Goal: Task Accomplishment & Management: Use online tool/utility

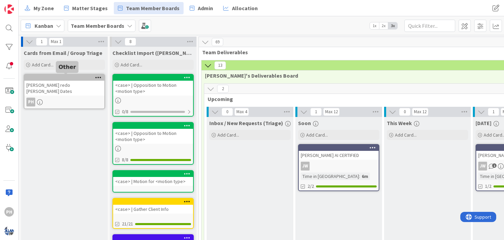
click at [77, 77] on div at bounding box center [65, 77] width 77 height 5
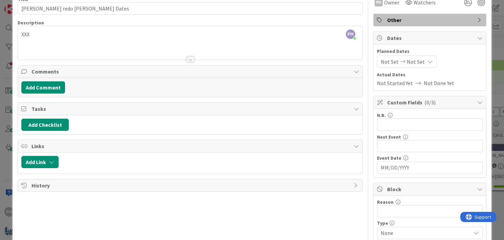
scroll to position [38, 0]
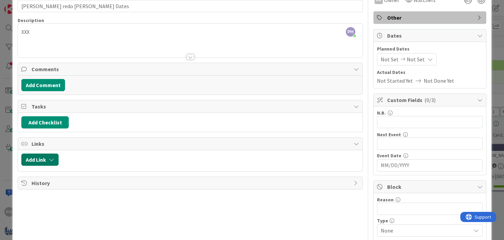
click at [48, 159] on button "Add Link" at bounding box center [39, 160] width 37 height 12
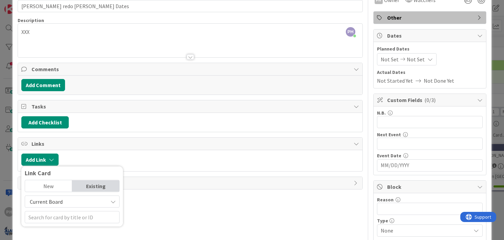
click at [60, 197] on span "Current Board" at bounding box center [66, 201] width 76 height 9
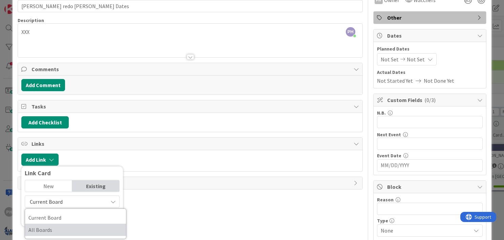
click at [50, 230] on span "All Boards" at bounding box center [75, 230] width 94 height 10
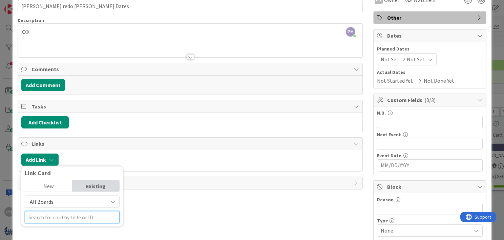
click at [51, 216] on input "text" at bounding box center [72, 217] width 95 height 12
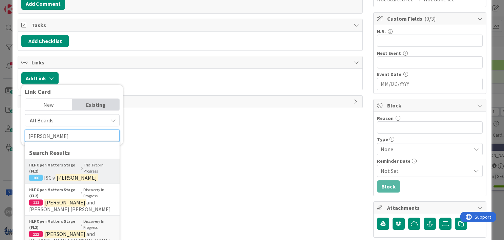
scroll to position [122, 0]
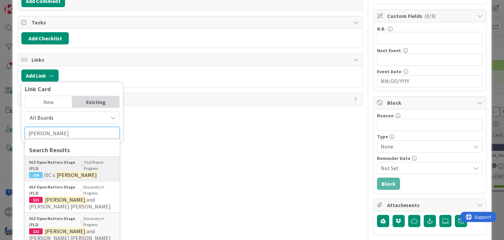
type input "[PERSON_NAME]"
click at [66, 199] on mark "[PERSON_NAME]" at bounding box center [65, 199] width 42 height 9
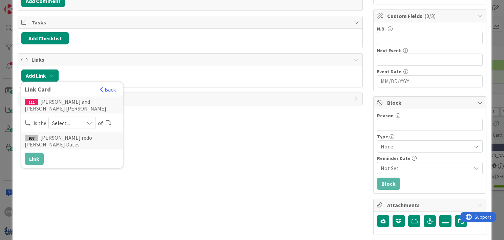
click at [55, 121] on span "Select..." at bounding box center [66, 122] width 28 height 9
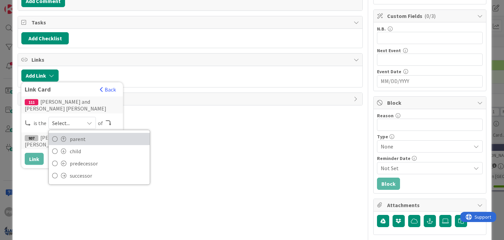
click at [61, 136] on span at bounding box center [63, 138] width 5 height 5
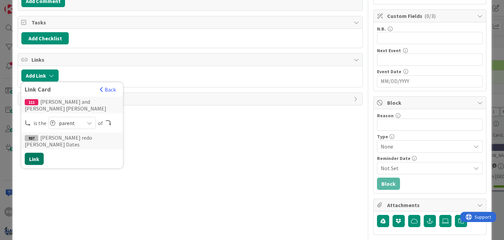
click at [36, 153] on button "Link" at bounding box center [34, 159] width 19 height 12
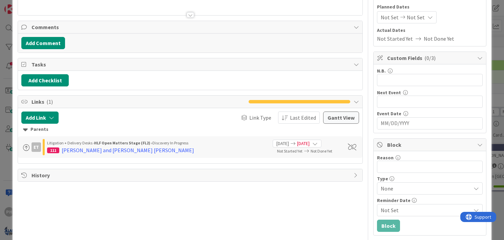
scroll to position [0, 0]
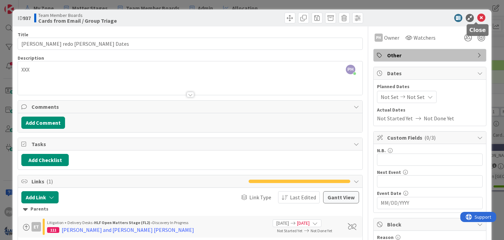
click at [477, 17] on icon at bounding box center [481, 18] width 8 height 8
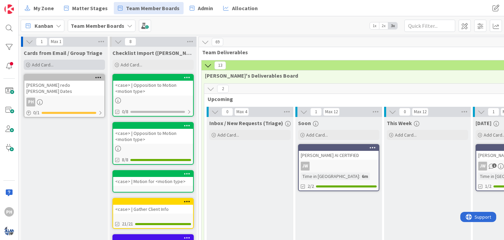
click at [64, 60] on div "Add Card..." at bounding box center [64, 65] width 81 height 10
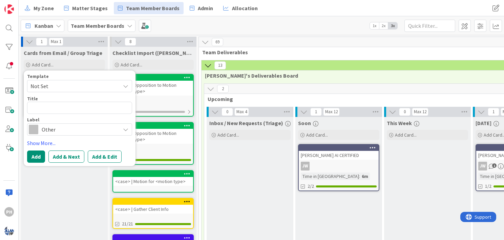
click at [73, 84] on span "Not Set" at bounding box center [72, 86] width 85 height 9
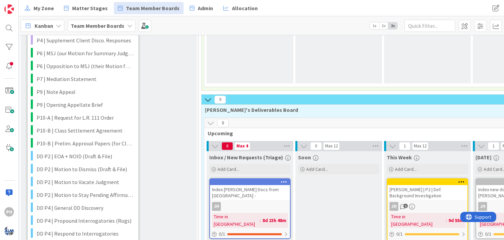
scroll to position [391, 0]
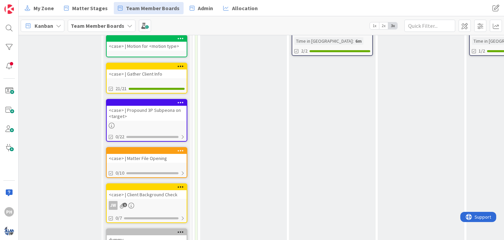
scroll to position [0, 6]
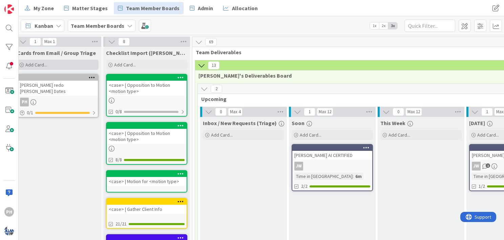
click at [39, 60] on div "Add Card..." at bounding box center [57, 65] width 81 height 10
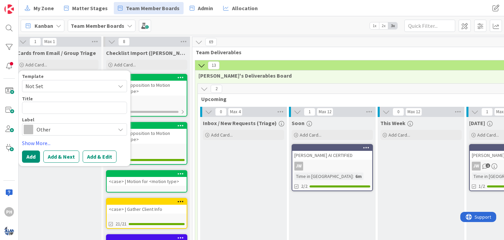
click at [55, 131] on span "Other" at bounding box center [74, 129] width 75 height 9
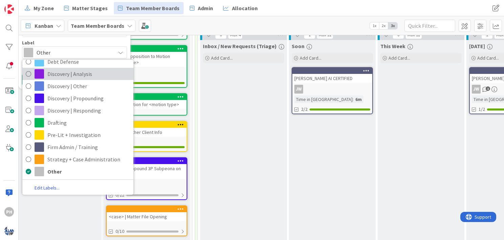
scroll to position [77, 6]
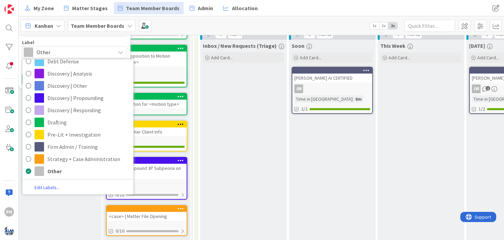
click at [233, 94] on div "Inbox / New Requests (Triage) Add Card..." at bounding box center [243, 218] width 87 height 356
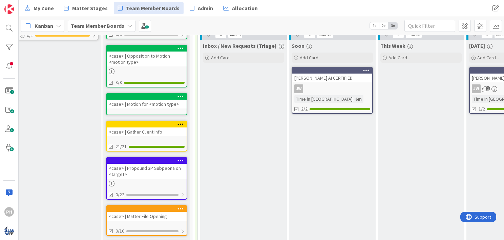
scroll to position [0, 6]
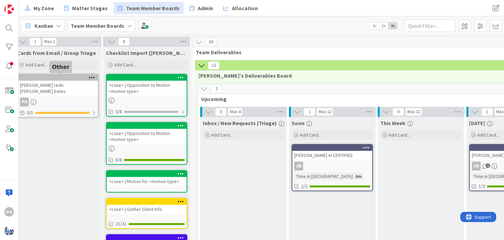
click at [81, 77] on div at bounding box center [59, 77] width 77 height 5
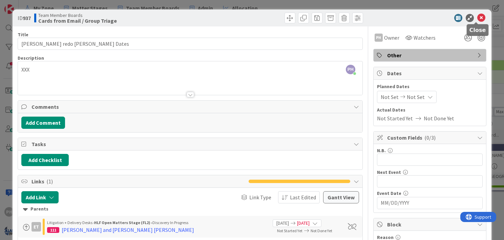
click at [477, 15] on icon at bounding box center [481, 18] width 8 height 8
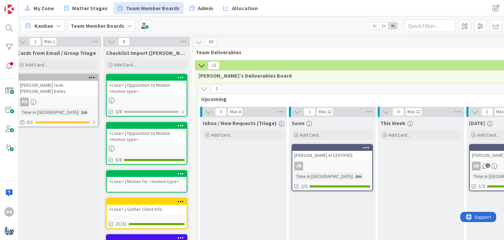
click at [84, 79] on div at bounding box center [59, 77] width 77 height 5
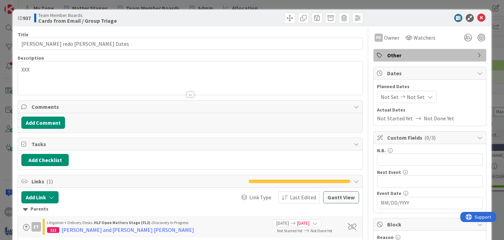
click at [420, 56] on span "Other" at bounding box center [430, 55] width 87 height 8
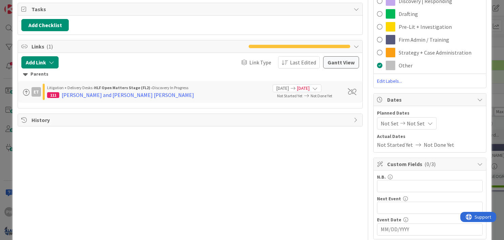
scroll to position [140, 0]
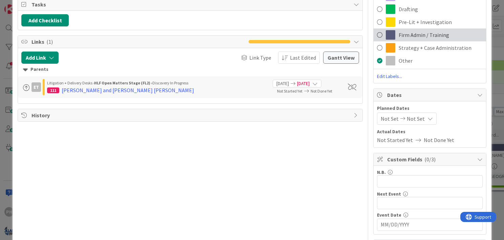
click at [377, 34] on span at bounding box center [379, 35] width 5 height 10
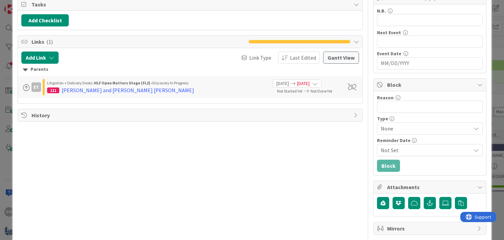
scroll to position [0, 0]
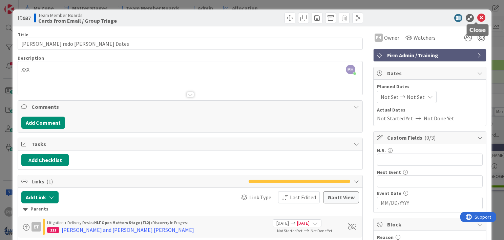
click at [477, 17] on icon at bounding box center [481, 18] width 8 height 8
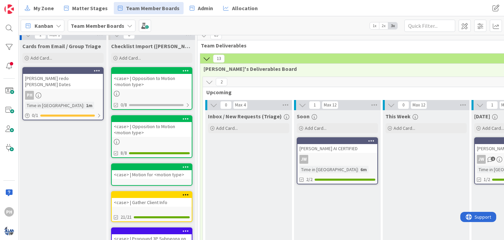
scroll to position [0, 1]
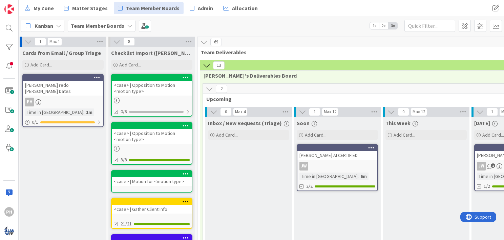
click at [96, 75] on icon at bounding box center [97, 77] width 6 height 5
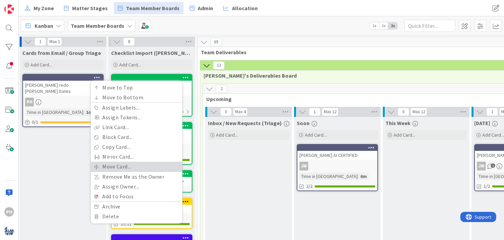
click at [100, 162] on link "Move Card..." at bounding box center [136, 167] width 91 height 10
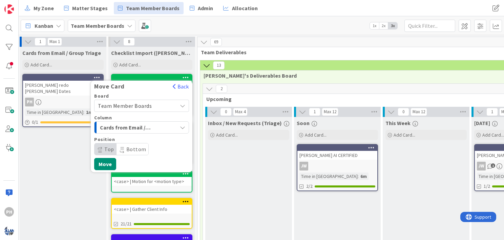
click at [155, 126] on div "Cards from Email / Group Triage" at bounding box center [137, 127] width 79 height 11
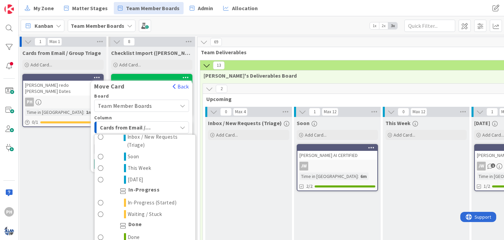
scroll to position [604, 0]
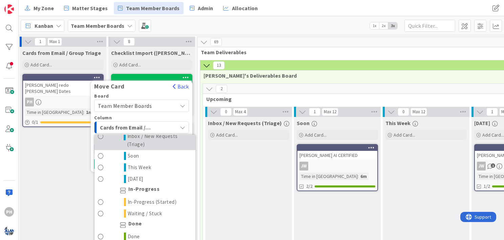
click at [134, 147] on span "Inbox / New Requests (Triage)" at bounding box center [159, 140] width 65 height 16
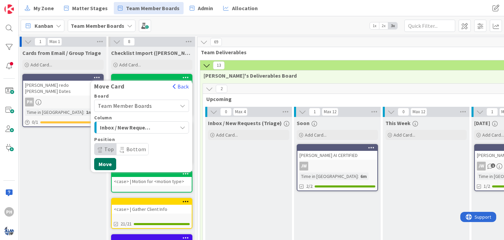
click at [102, 160] on button "Move" at bounding box center [105, 164] width 22 height 12
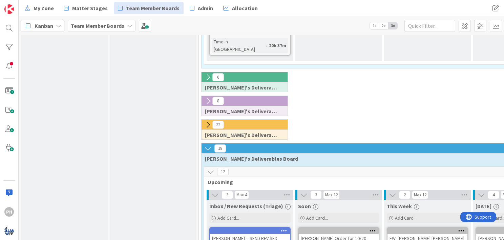
scroll to position [874, 0]
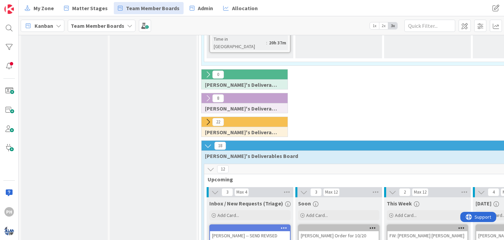
click at [207, 118] on icon at bounding box center [207, 121] width 7 height 7
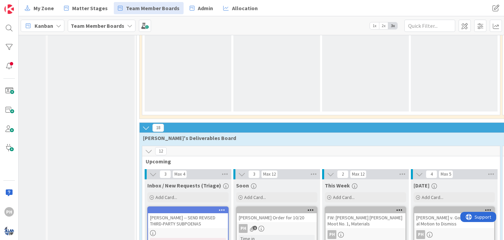
scroll to position [1545, 62]
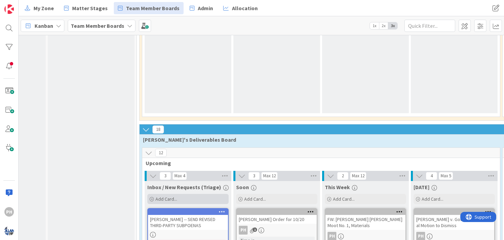
click at [167, 196] on span "Add Card..." at bounding box center [167, 199] width 22 height 6
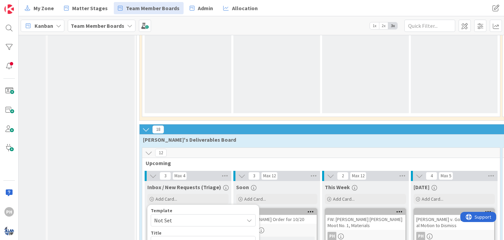
click at [197, 216] on span "Not Set" at bounding box center [196, 220] width 85 height 9
type textarea "x"
type textarea "<case> | Motion for <motion type>"
drag, startPoint x: 169, startPoint y: 137, endPoint x: 137, endPoint y: 139, distance: 33.0
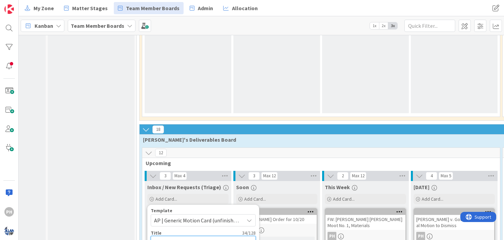
type textarea "x"
type textarea "F | Motion for <motion type>"
type textarea "x"
type textarea "FI | Motion for <motion type>"
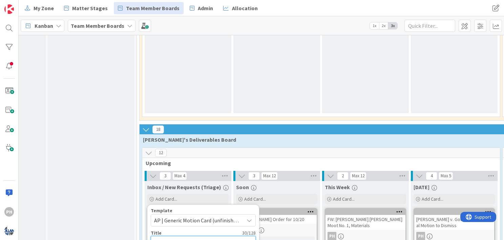
type textarea "x"
type textarea "FIS | Motion for <motion type>"
type textarea "x"
type textarea "FISH | Motion for <motion type>"
type textarea "x"
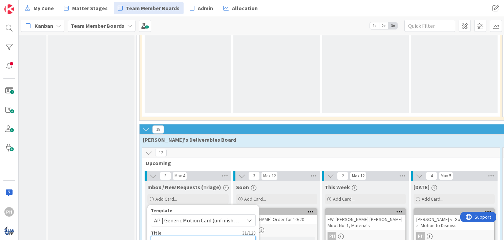
type textarea "[PERSON_NAME] | Motion for <motion type>"
type textarea "x"
type textarea "[PERSON_NAME]/ | Motion for <motion type>"
type textarea "x"
type textarea "[PERSON_NAME]/J | Motion for <motion type>"
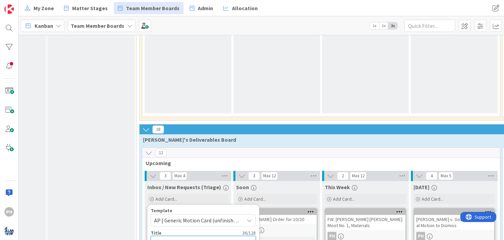
type textarea "x"
type textarea "[PERSON_NAME]/JO | Motion for <motion type>"
type textarea "x"
type textarea "[PERSON_NAME]/JOH | Motion for <motion type>"
type textarea "x"
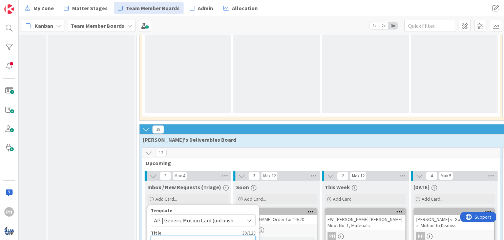
type textarea "[PERSON_NAME]/[PERSON_NAME] | Motion for <motion type>"
type textarea "x"
type textarea "[PERSON_NAME]/[PERSON_NAME] | Motion for <motion type>"
type textarea "x"
type textarea "[PERSON_NAME]/[PERSON_NAME] | Motion for <motion type>"
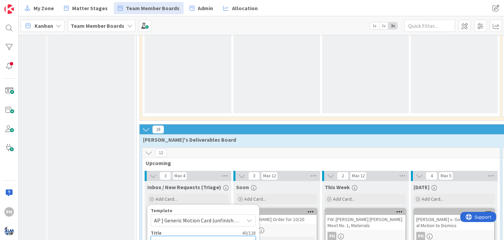
type textarea "x"
type textarea "[PERSON_NAME]/[PERSON_NAME] | Motion for <motion type>"
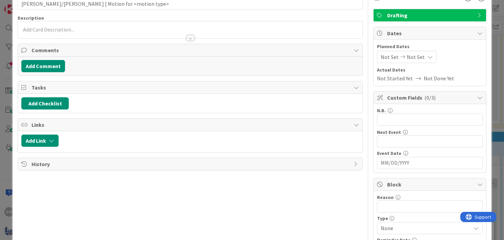
scroll to position [45, 0]
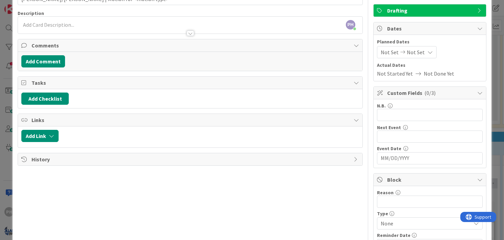
click at [384, 158] on input "MM/DD/YYYY" at bounding box center [430, 158] width 98 height 12
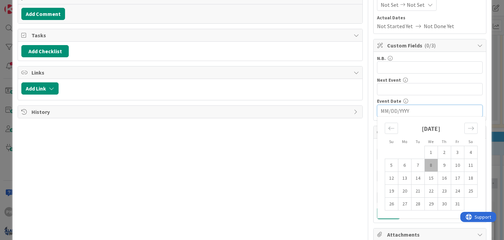
scroll to position [97, 0]
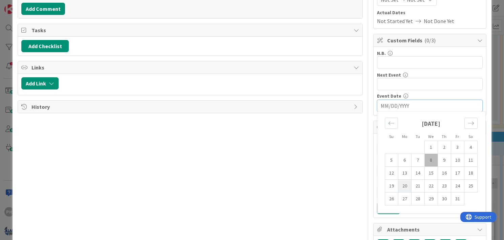
click at [402, 185] on td "20" at bounding box center [404, 186] width 13 height 13
type input "[DATE]"
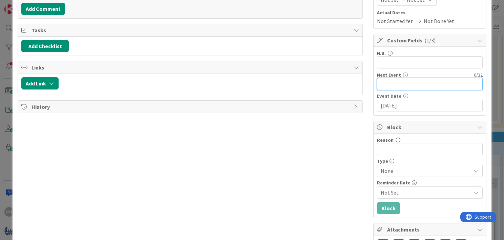
click at [397, 85] on input "text" at bounding box center [430, 84] width 106 height 12
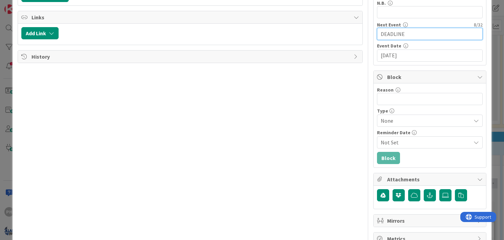
scroll to position [162, 0]
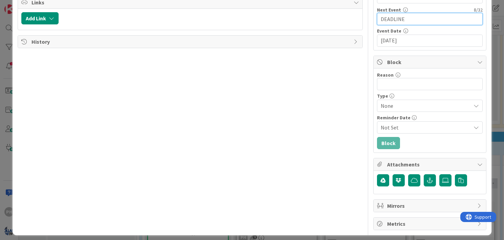
type input "DEADLINE"
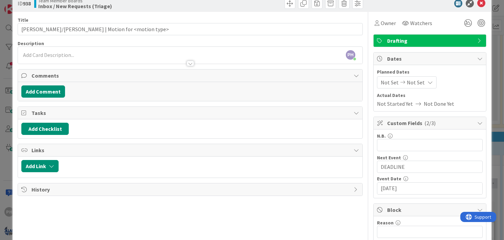
scroll to position [0, 0]
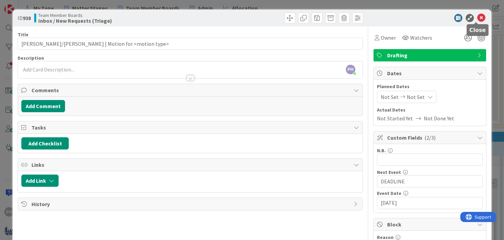
click at [477, 18] on icon at bounding box center [481, 18] width 8 height 8
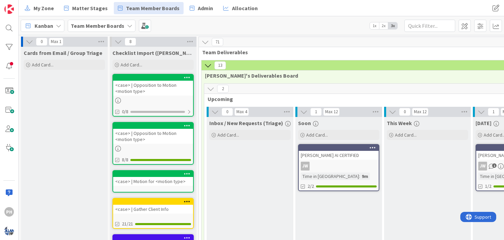
click at [28, 42] on icon at bounding box center [29, 41] width 7 height 7
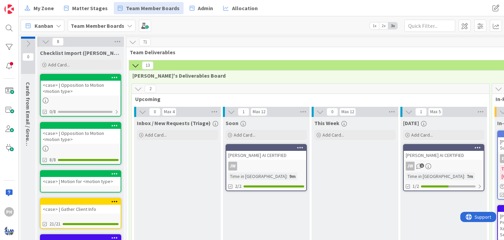
click at [43, 39] on icon at bounding box center [45, 41] width 7 height 7
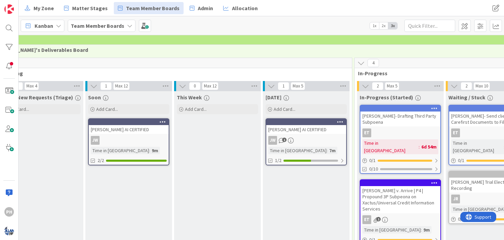
scroll to position [26, 65]
click at [143, 28] on span at bounding box center [145, 26] width 12 height 12
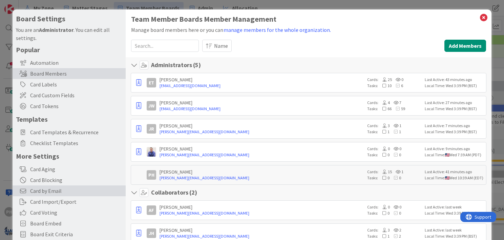
click at [43, 191] on span "Card by Email" at bounding box center [76, 191] width 92 height 8
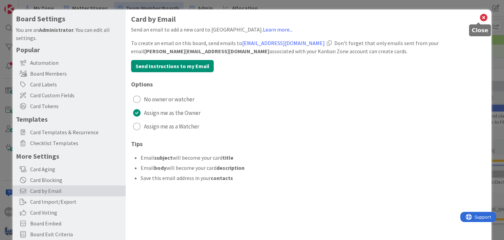
click at [479, 15] on icon at bounding box center [483, 17] width 9 height 9
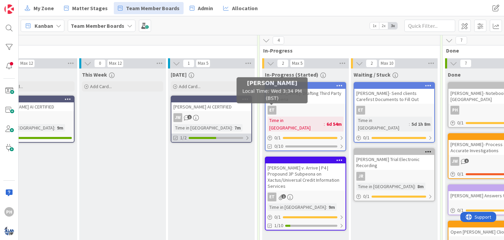
scroll to position [51, 160]
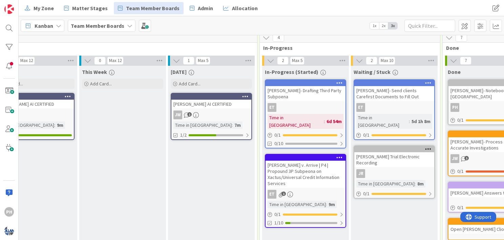
click at [428, 81] on icon at bounding box center [428, 82] width 6 height 5
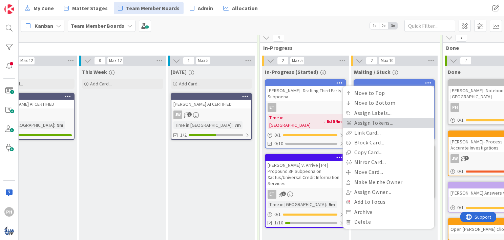
click at [385, 124] on link "Assign Tokens..." at bounding box center [388, 123] width 91 height 10
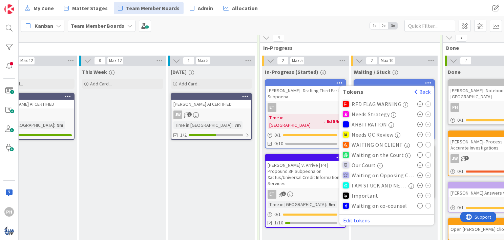
click at [417, 143] on icon at bounding box center [420, 144] width 6 height 5
click at [418, 68] on div "Waiting / Stuck" at bounding box center [394, 71] width 81 height 7
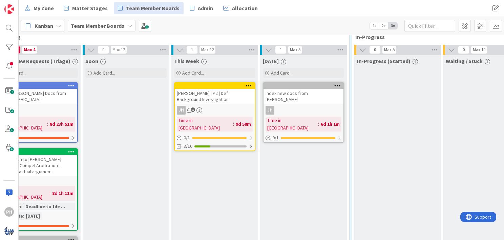
scroll to position [486, 0]
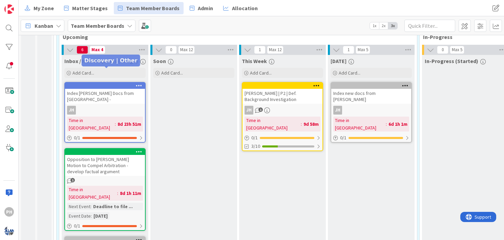
click at [128, 83] on div at bounding box center [106, 85] width 77 height 5
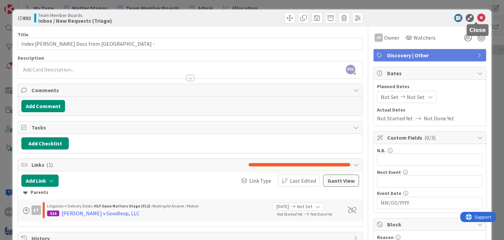
click at [477, 18] on icon at bounding box center [481, 18] width 8 height 8
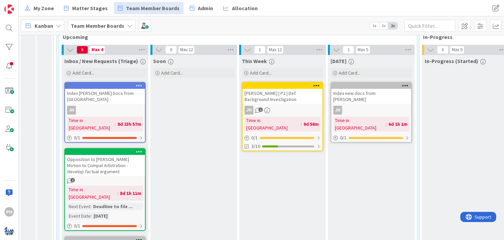
click at [139, 83] on icon at bounding box center [139, 85] width 6 height 5
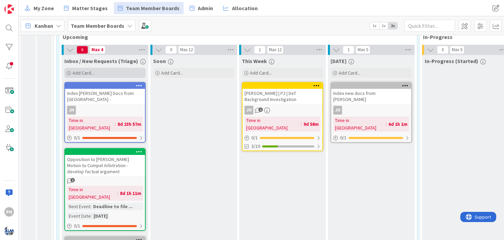
click at [85, 70] on span "Add Card..." at bounding box center [84, 73] width 22 height 6
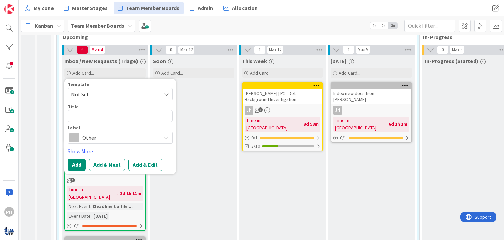
click at [115, 90] on span "Not Set" at bounding box center [113, 94] width 85 height 9
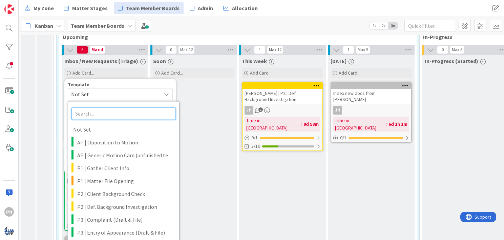
click at [122, 107] on input "text" at bounding box center [123, 113] width 104 height 12
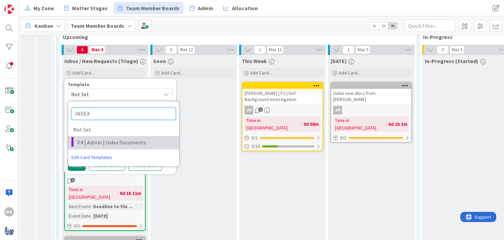
type input "INDEX"
click at [115, 138] on span "P4 | Admin | Index Documents" at bounding box center [125, 142] width 97 height 9
type textarea "x"
type textarea "<case> | Index Documents Produced By <party>"
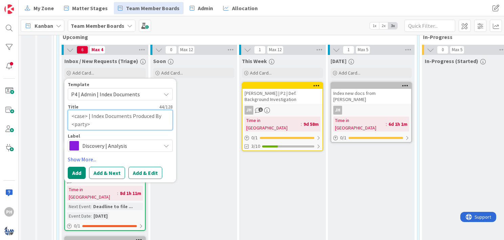
drag, startPoint x: 87, startPoint y: 100, endPoint x: 69, endPoint y: 99, distance: 17.7
click at [69, 110] on textarea "<case> | Index Documents Produced By <party>" at bounding box center [120, 120] width 105 height 20
type textarea "x"
type textarea "G | Index Documents Produced By <party>"
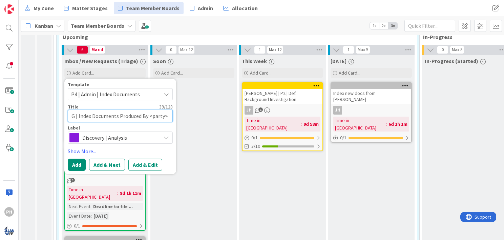
type textarea "x"
type textarea "GAL | Index Documents Produced By <party>"
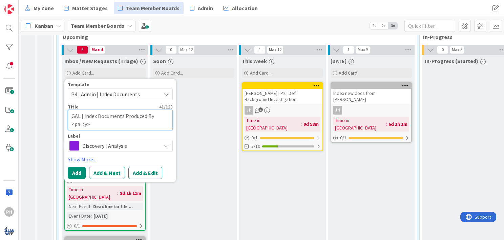
type textarea "x"
type textarea "[PERSON_NAME] | Index Documents Produced By <party>"
type textarea "x"
type textarea "[PERSON_NAME] | Index Documents Produced By <party>"
type textarea "x"
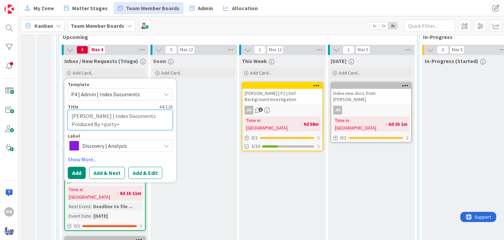
type textarea "[PERSON_NAME] | Index Documents Produced By <party>"
drag, startPoint x: 107, startPoint y: 66, endPoint x: 116, endPoint y: 66, distance: 8.5
click at [116, 79] on div "Template P4 | Admin | Index Documents INDEX Not Set P4 | Admin | Index Document…" at bounding box center [120, 131] width 112 height 104
click at [96, 110] on textarea "[PERSON_NAME] | Index Documents Produced By <party>" at bounding box center [120, 120] width 105 height 20
type textarea "x"
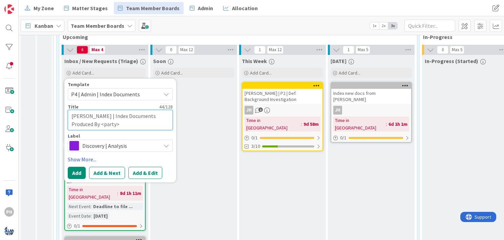
type textarea "[PERSON_NAME] | Index Documents Produced By <party"
type textarea "x"
type textarea "[PERSON_NAME] | Index Documents Produced By <part"
type textarea "x"
type textarea "[PERSON_NAME] | Index Documents Produced By <par"
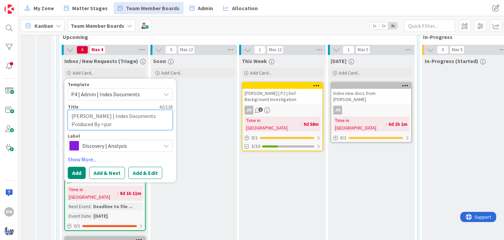
type textarea "x"
type textarea "[PERSON_NAME] | Index Documents Produced By <pa"
type textarea "x"
type textarea "[PERSON_NAME] | Index Documents Produced By <p"
type textarea "x"
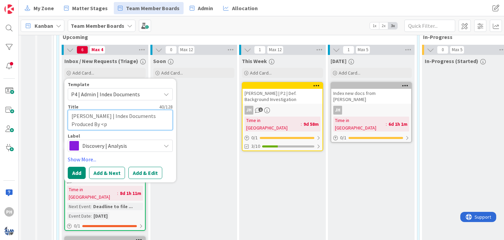
type textarea "[PERSON_NAME] | Index Documents Produced By <"
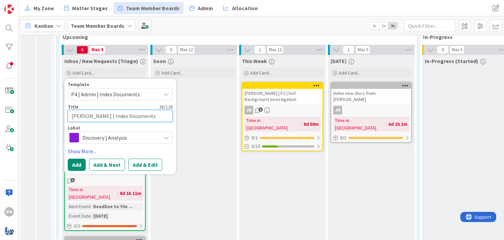
type textarea "x"
type textarea "[PERSON_NAME] | Index Documents Produced By"
type textarea "x"
type textarea "[PERSON_NAME] | Index Documents Produced By G"
type textarea "x"
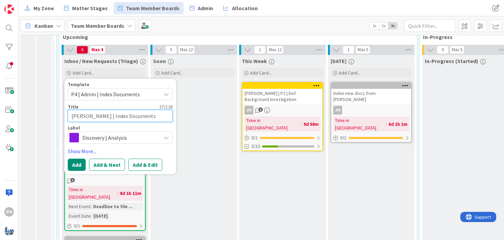
type textarea "[PERSON_NAME] | Index Documents Produced By GO"
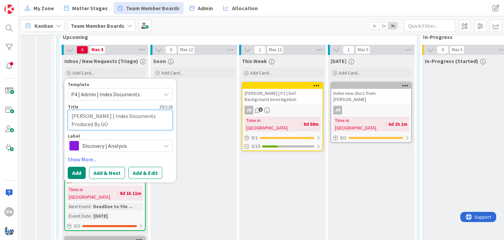
type textarea "x"
type textarea "[PERSON_NAME] | Index Documents Produced By GOO"
type textarea "x"
type textarea "[PERSON_NAME] | Index Documents Produced By GOOL"
type textarea "x"
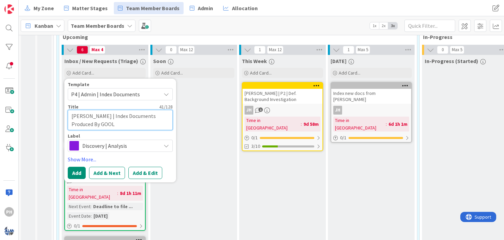
type textarea "[PERSON_NAME] | Index Documents Produced By [PERSON_NAME]"
type textarea "x"
type textarea "[PERSON_NAME] | Index Documents Produced By GOOL"
type textarea "x"
type textarea "[PERSON_NAME] | Index Documents Produced By GOO"
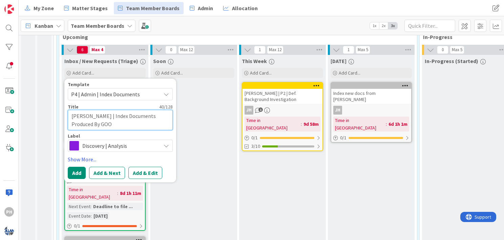
type textarea "x"
type textarea "[PERSON_NAME] | Index Documents Produced By GOOD"
type textarea "x"
type textarea "[PERSON_NAME] | Index Documents Produced By GOODL"
type textarea "x"
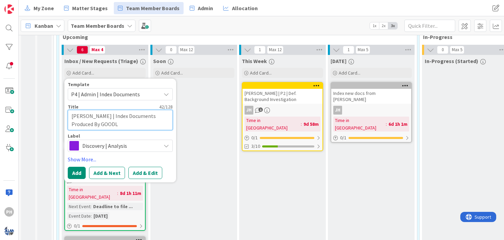
type textarea "[PERSON_NAME] | Index Documents Produced By [PERSON_NAME]"
type textarea "x"
type textarea "[PERSON_NAME] | Index Documents Produced By GOODLEA"
type textarea "x"
type textarea "[PERSON_NAME] | Index Documents Produced By GOODLEAP"
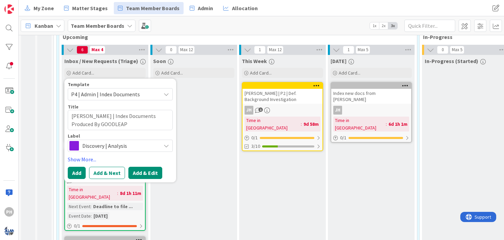
click at [136, 167] on button "Add & Edit" at bounding box center [145, 173] width 34 height 12
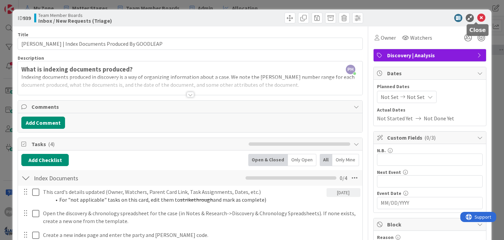
click at [478, 14] on icon at bounding box center [481, 18] width 8 height 8
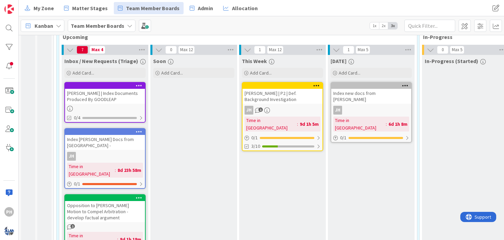
click at [141, 129] on icon at bounding box center [139, 131] width 6 height 5
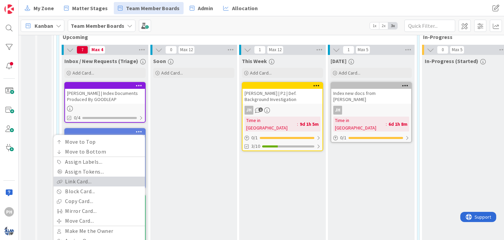
scroll to position [529, 0]
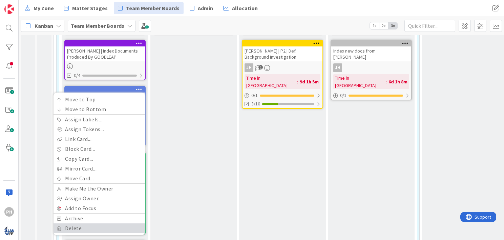
click at [76, 223] on link "Delete" at bounding box center [99, 228] width 91 height 10
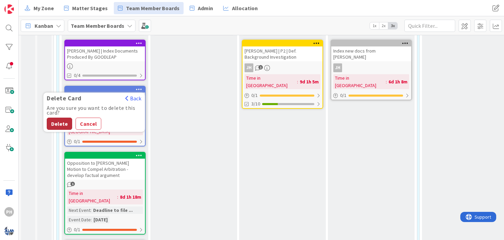
click at [53, 118] on button "Delete" at bounding box center [59, 124] width 25 height 12
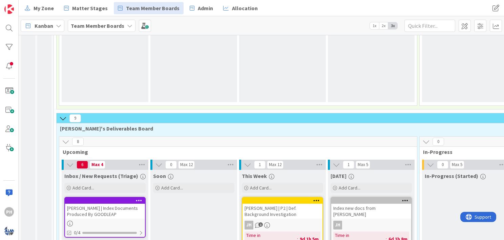
scroll to position [393, 0]
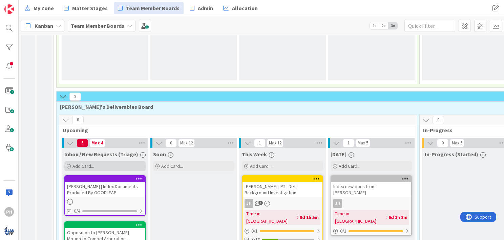
click at [102, 161] on div "Add Card..." at bounding box center [104, 166] width 81 height 10
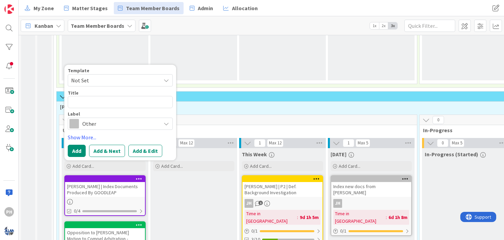
click at [100, 76] on span "Not Set" at bounding box center [113, 80] width 85 height 9
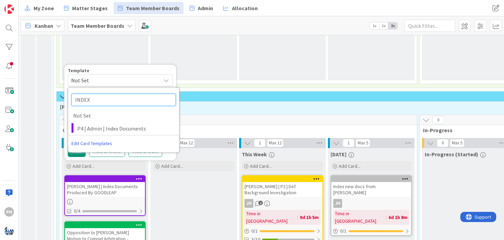
click at [96, 94] on input "INDEX" at bounding box center [123, 100] width 104 height 12
click at [141, 76] on span "Not Set" at bounding box center [113, 80] width 85 height 9
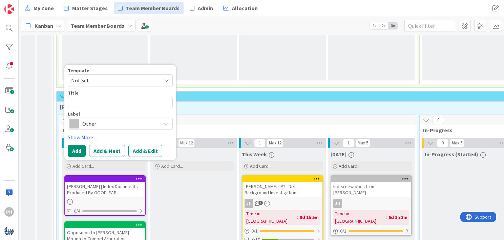
click at [165, 78] on icon at bounding box center [166, 80] width 5 height 5
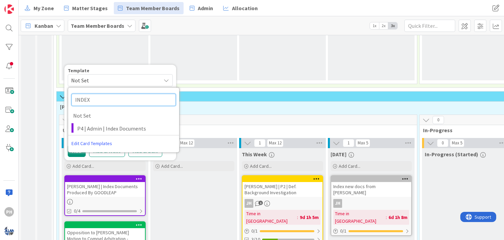
drag, startPoint x: 108, startPoint y: 85, endPoint x: 35, endPoint y: 77, distance: 73.0
type input "INDEX"
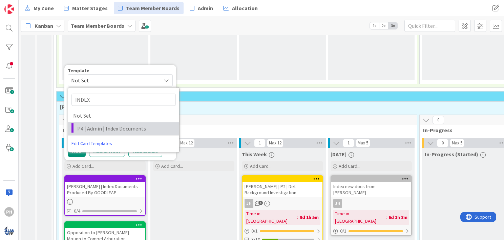
click at [91, 124] on span "P4 | Admin | Index Documents" at bounding box center [125, 128] width 97 height 9
type textarea "x"
type textarea "<case> | Index Documents Produced By <party>"
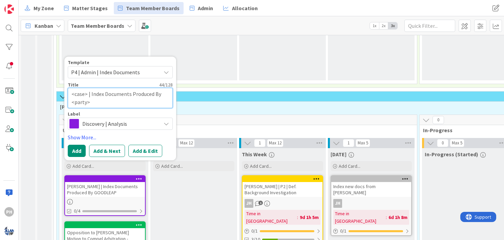
click at [85, 88] on textarea "<case> | Index Documents Produced By <party>" at bounding box center [120, 98] width 105 height 20
type textarea "x"
type textarea "<case| Index Documents Produced By <party>"
type textarea "x"
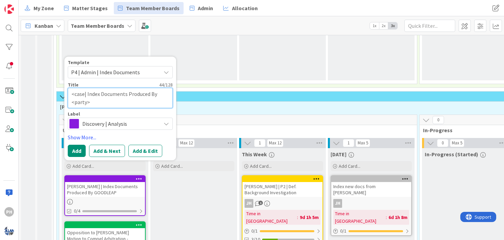
type textarea "<cas| Index Documents Produced By <party>"
type textarea "x"
type textarea "<ca| Index Documents Produced By <party>"
type textarea "x"
type textarea "<c| Index Documents Produced By <party>"
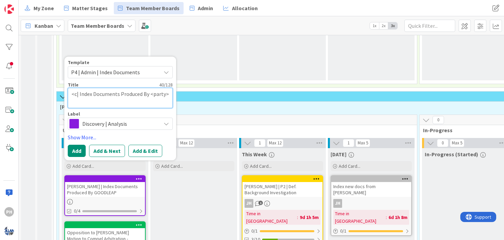
type textarea "x"
type textarea "<| Index Documents Produced By <party>"
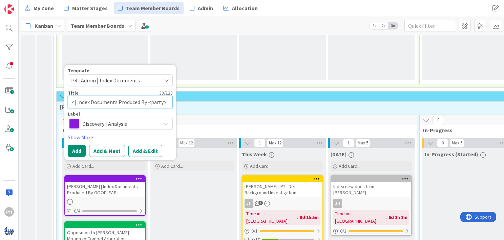
type textarea "x"
type textarea "| Index Documents Produced By <party>"
type textarea "x"
type textarea "G| Index Documents Produced By <party>"
type textarea "x"
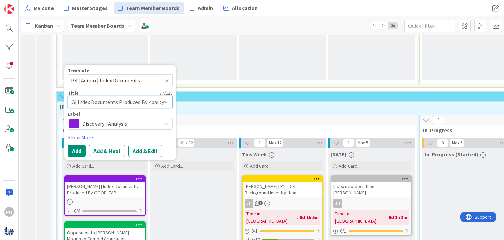
type textarea "GA| Index Documents Produced By <party>"
type textarea "x"
type textarea "[PERSON_NAME]| Index Documents Produced By <party>"
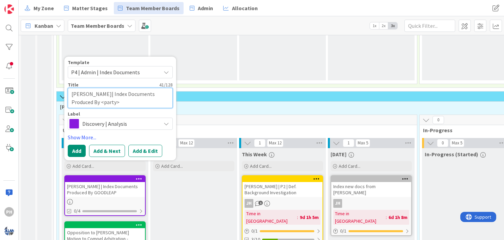
type textarea "x"
type textarea "GALEA| Index Documents Produced By <party>"
type textarea "x"
type textarea "[PERSON_NAME]| Index Documents Produced By <party>"
drag, startPoint x: 93, startPoint y: 88, endPoint x: 57, endPoint y: 95, distance: 36.9
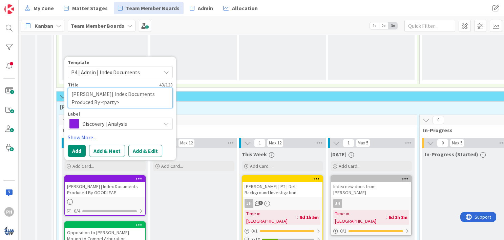
type textarea "x"
type textarea "[PERSON_NAME]| Index Documents Produced By E"
type textarea "x"
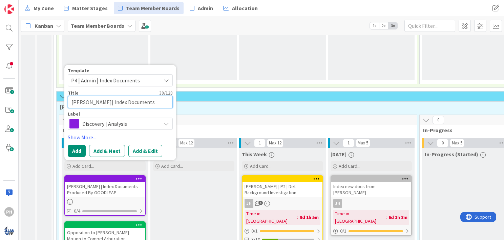
type textarea "[PERSON_NAME]| Index Documents Produced By EQJ"
type textarea "x"
type textarea "[PERSON_NAME]| Index Documents Produced By EQJI"
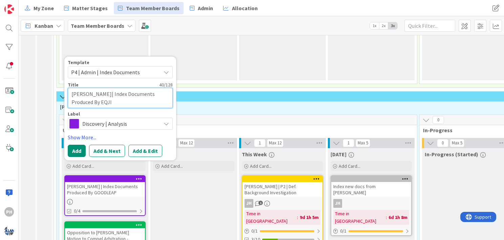
type textarea "x"
type textarea "[PERSON_NAME]| Index Documents Produced By EQJ"
type textarea "x"
type textarea "[PERSON_NAME]| Index Documents Produced By EQ"
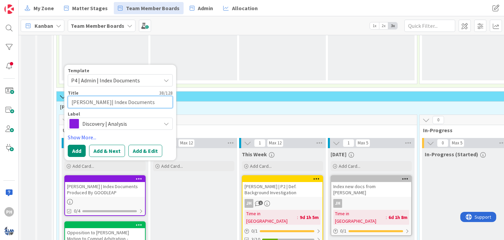
type textarea "x"
type textarea "[PERSON_NAME]| Index Documents Produced By EQJ"
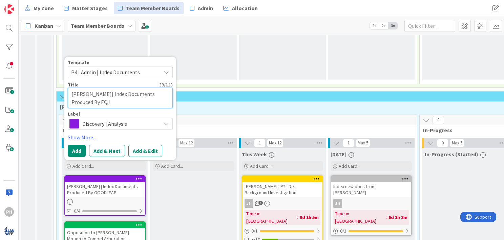
type textarea "x"
type textarea "[PERSON_NAME]| Index Documents Produced By EQJI"
type textarea "x"
type textarea "[PERSON_NAME]| Index Documents Produced By EQJIF"
type textarea "x"
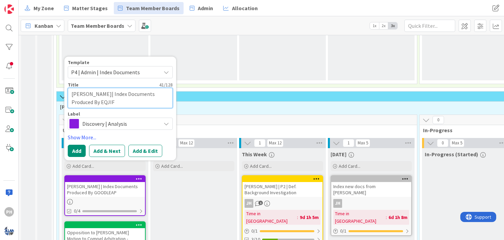
type textarea "[PERSON_NAME]| Index Documents Produced By EQJIFA"
type textarea "x"
type textarea "[PERSON_NAME]| Index Documents Produced By EQJIF"
type textarea "x"
type textarea "[PERSON_NAME]| Index Documents Produced By EQJI"
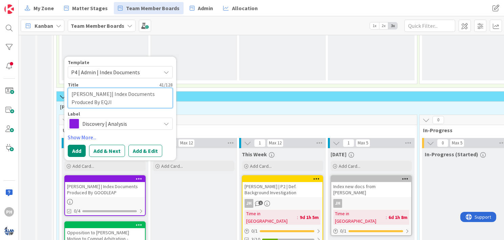
type textarea "x"
type textarea "[PERSON_NAME]| Index Documents Produced By EQJ"
type textarea "x"
type textarea "[PERSON_NAME]| Index Documents Produced By EQ"
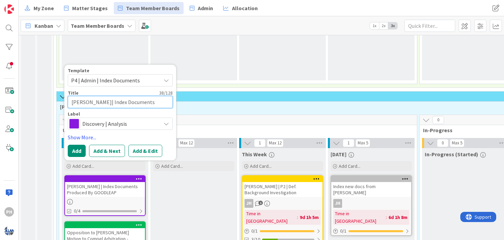
type textarea "x"
type textarea "[PERSON_NAME]| Index Documents Produced By EQU"
type textarea "x"
type textarea "[PERSON_NAME]| Index Documents Produced By EQUI"
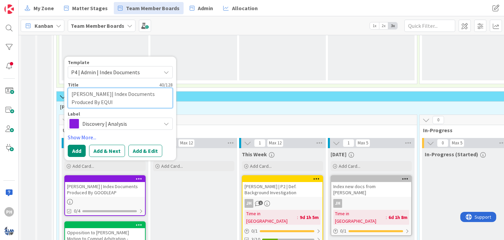
type textarea "x"
type textarea "[PERSON_NAME]| Index Documents Produced By EQUIF"
type textarea "x"
type textarea "[PERSON_NAME]| Index Documents Produced By EQUIFA"
type textarea "x"
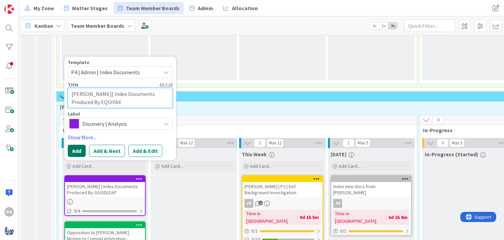
type textarea "[PERSON_NAME]| Index Documents Produced By EQUIFAX"
click at [77, 145] on button "Add" at bounding box center [77, 151] width 18 height 12
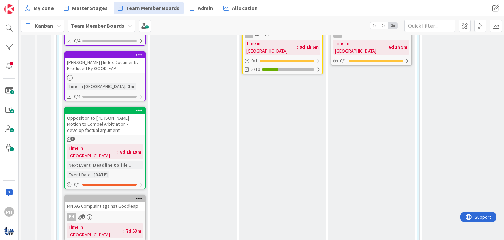
scroll to position [567, 0]
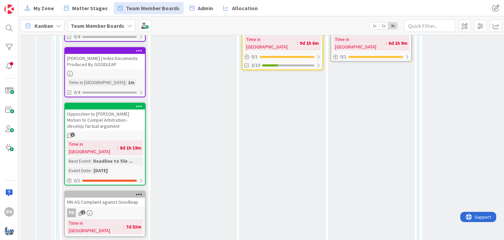
click at [138, 104] on icon at bounding box center [139, 106] width 6 height 5
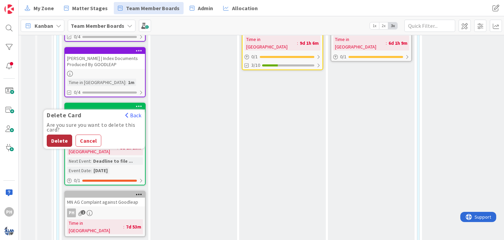
click at [57, 135] on button "Delete" at bounding box center [59, 141] width 25 height 12
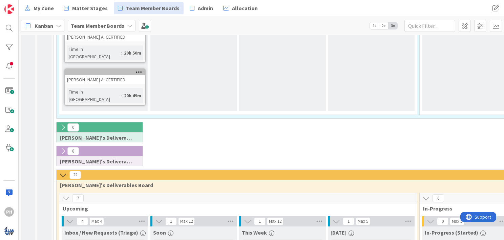
scroll to position [804, 0]
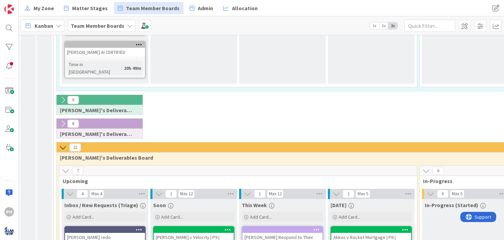
click at [63, 120] on icon at bounding box center [62, 123] width 7 height 7
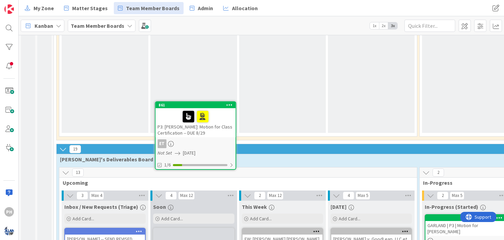
scroll to position [1683, 0]
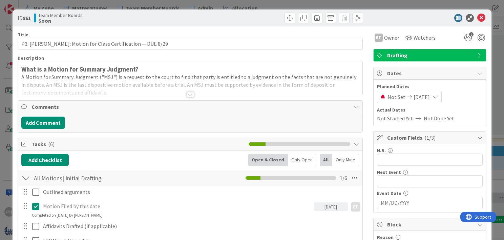
click at [387, 197] on input "MM/DD/YYYY" at bounding box center [430, 203] width 98 height 12
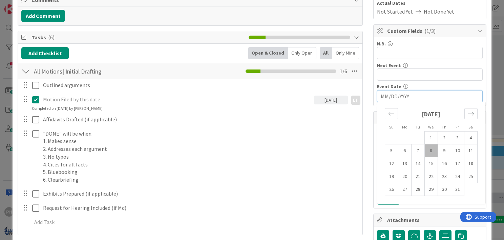
scroll to position [110, 0]
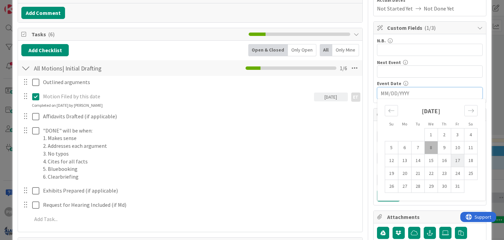
click at [452, 155] on td "17" at bounding box center [457, 160] width 13 height 13
type input "[DATE]"
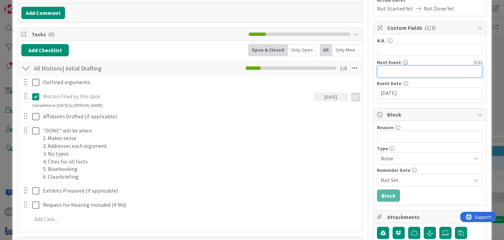
click at [389, 71] on input "text" at bounding box center [430, 71] width 106 height 12
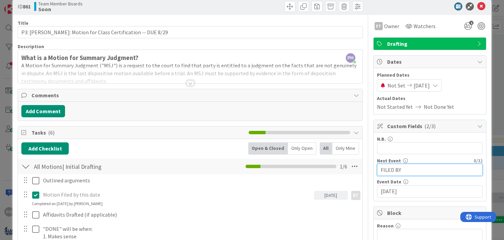
scroll to position [3, 0]
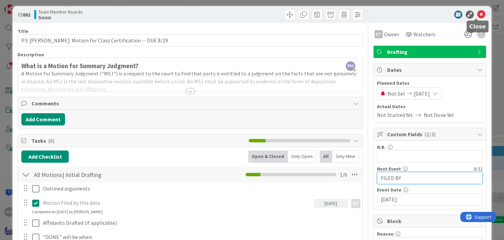
type input "FILED BY"
click at [477, 14] on icon at bounding box center [481, 15] width 8 height 8
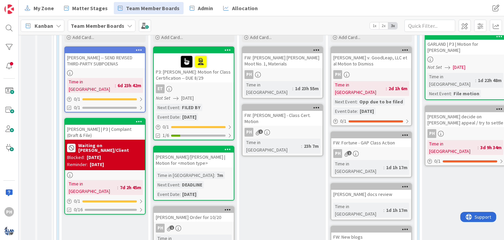
scroll to position [1864, 0]
